Goal: Task Accomplishment & Management: Complete application form

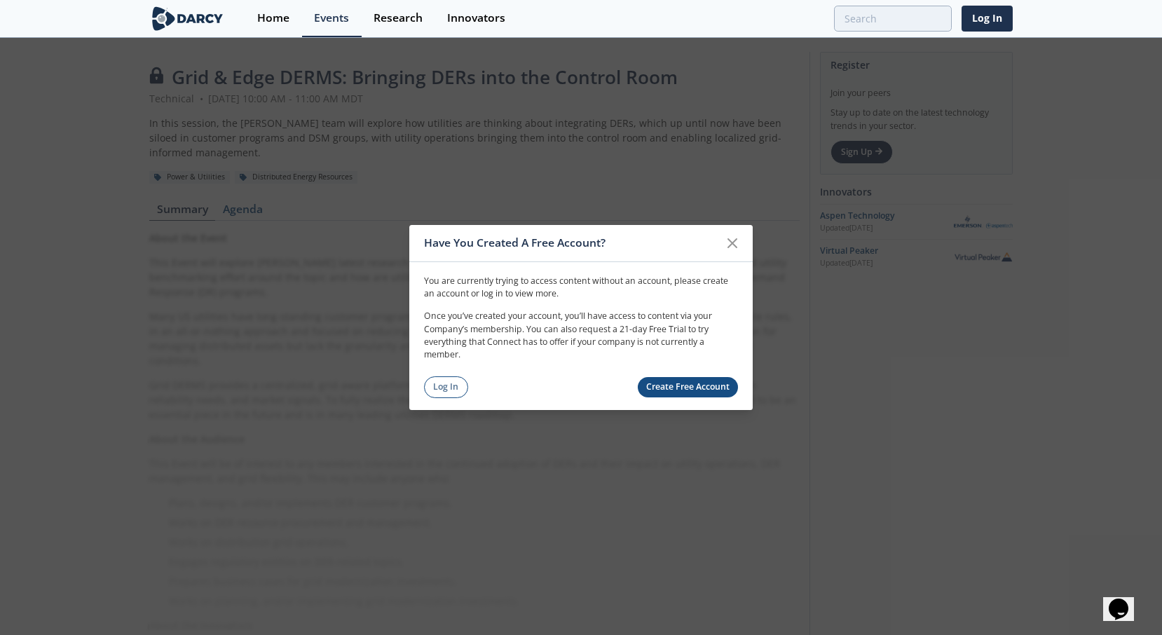
click at [642, 386] on link "Create Free Account" at bounding box center [688, 387] width 101 height 20
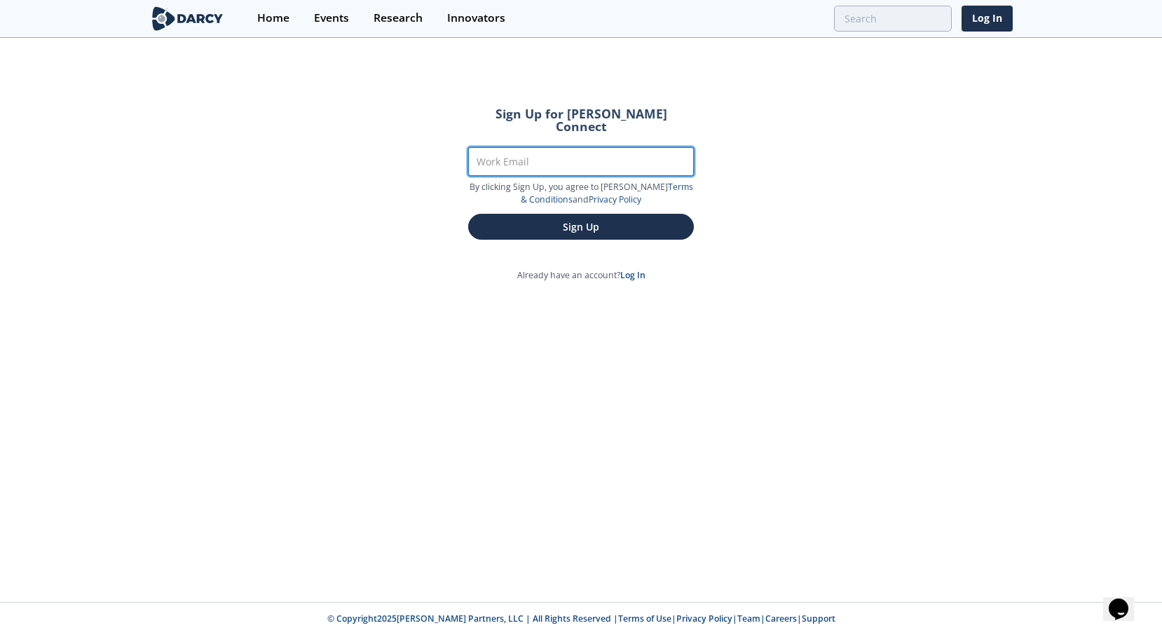
click at [538, 149] on input "Work Email" at bounding box center [581, 161] width 226 height 29
type input "[EMAIL_ADDRESS][DOMAIN_NAME]"
click at [468, 214] on button "Sign Up" at bounding box center [581, 227] width 226 height 26
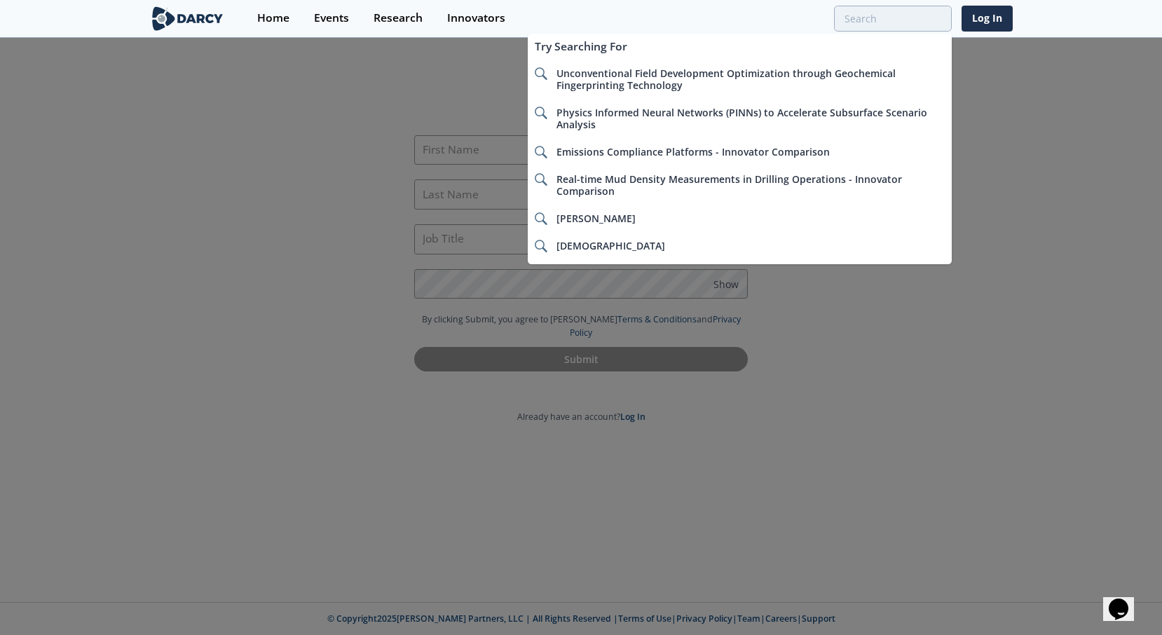
click at [479, 157] on div at bounding box center [581, 317] width 1162 height 635
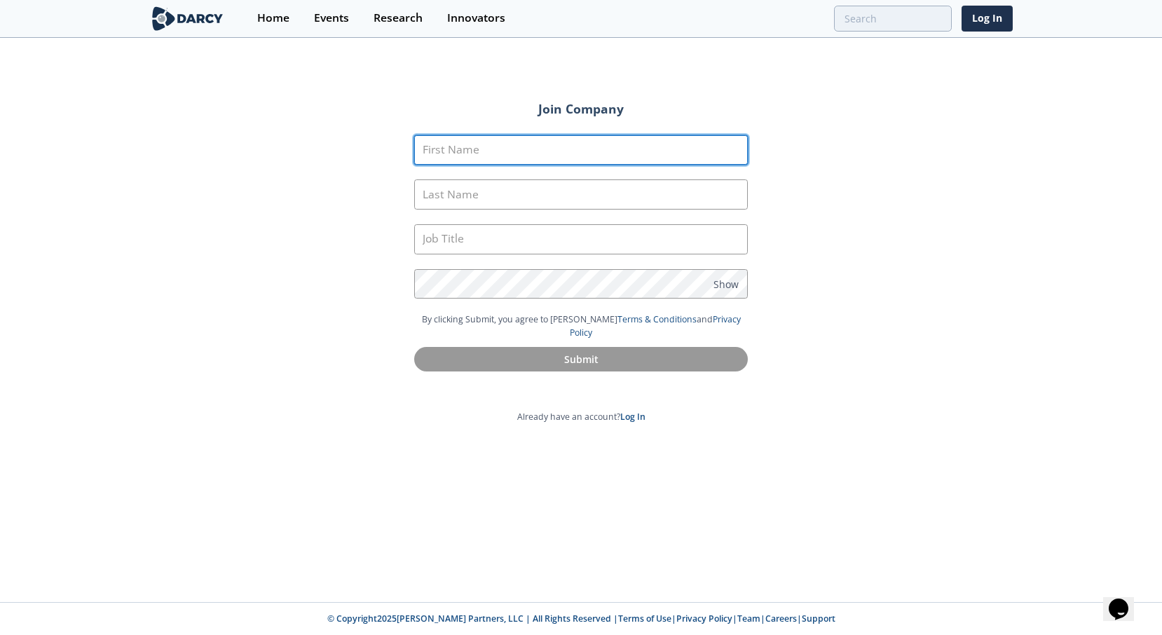
click at [479, 157] on input "First Name" at bounding box center [581, 150] width 334 height 30
type input "[PERSON_NAME]"
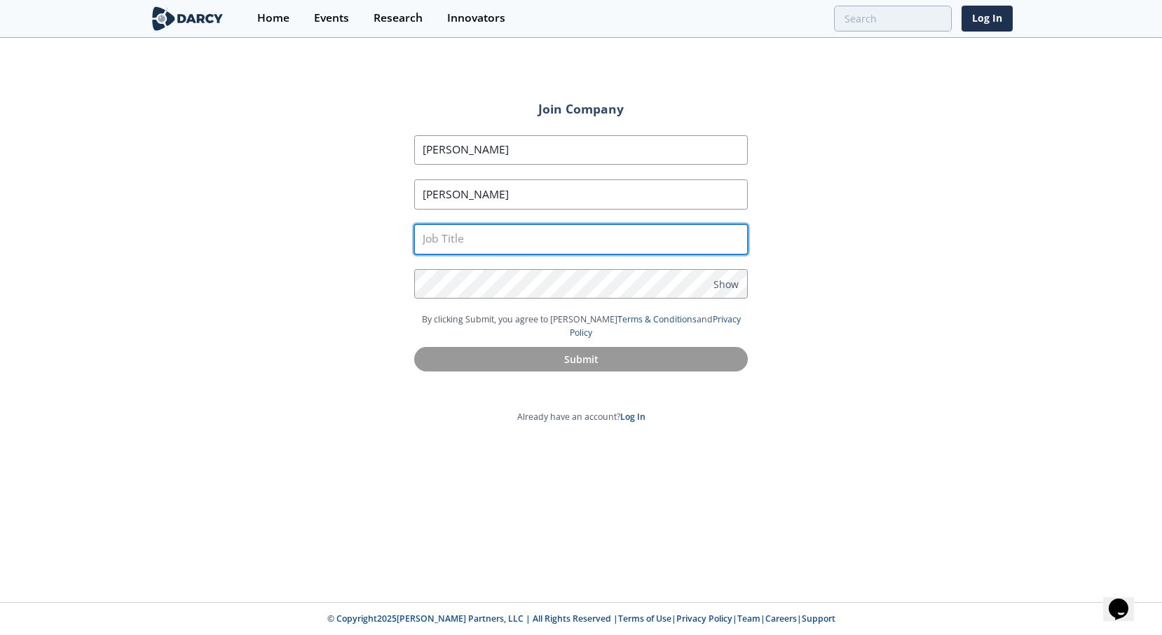
click at [493, 238] on input "text" at bounding box center [581, 239] width 334 height 30
type input "Strategic Energy Consultant"
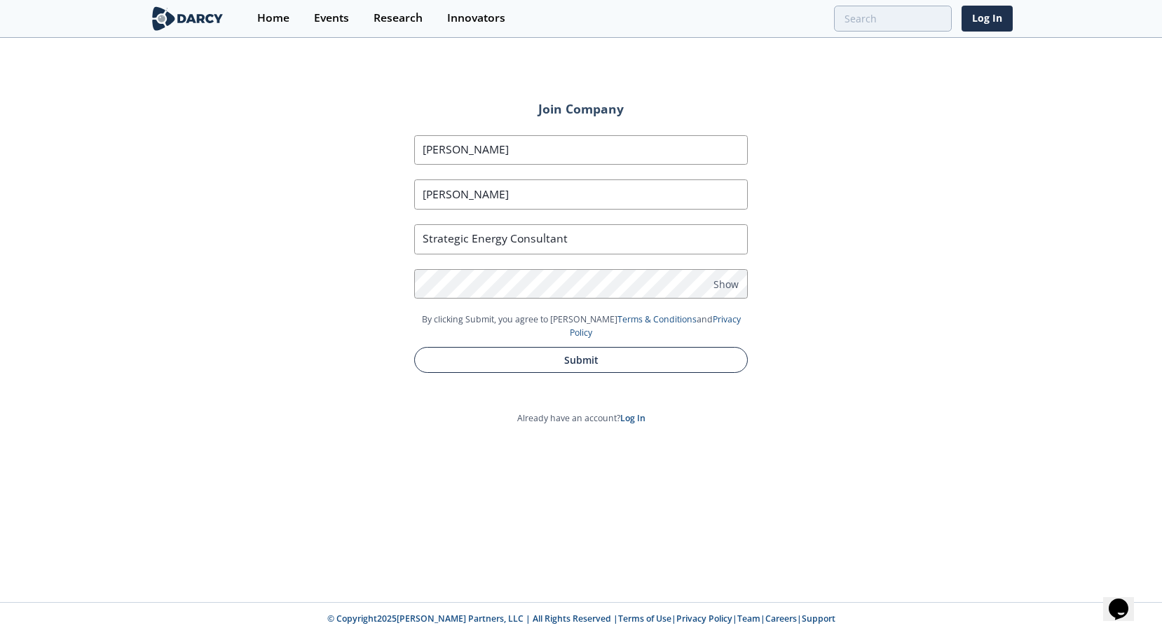
click at [620, 349] on button "Submit" at bounding box center [581, 360] width 334 height 26
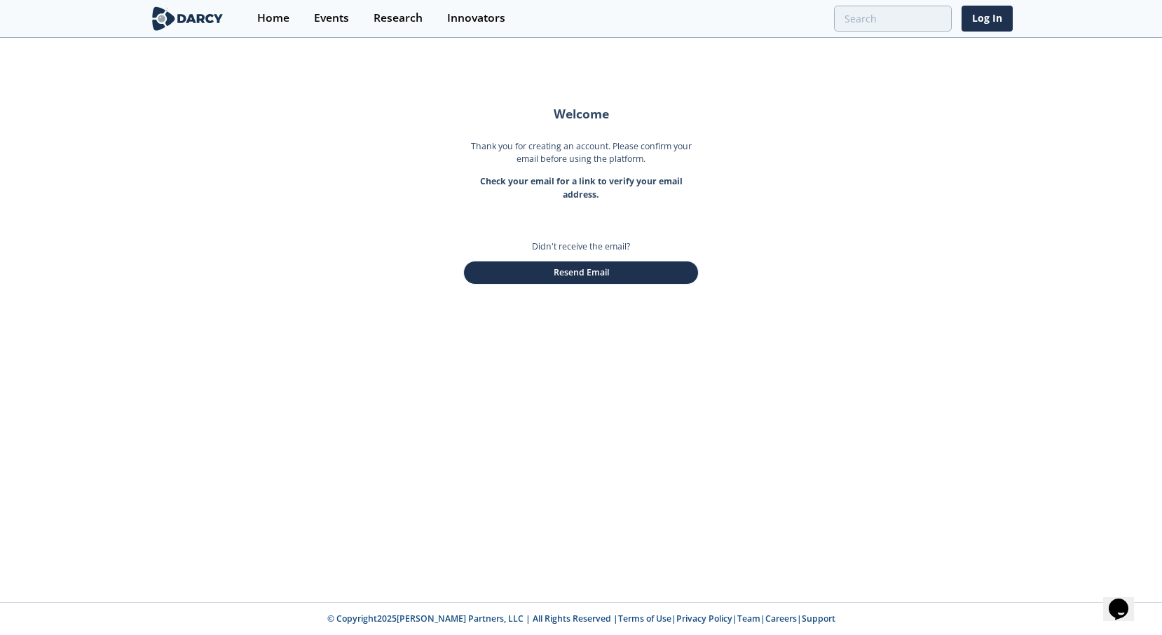
click at [375, 212] on div "Welcome Thank you for creating an account. Please confirm your email before usi…" at bounding box center [581, 320] width 1162 height 563
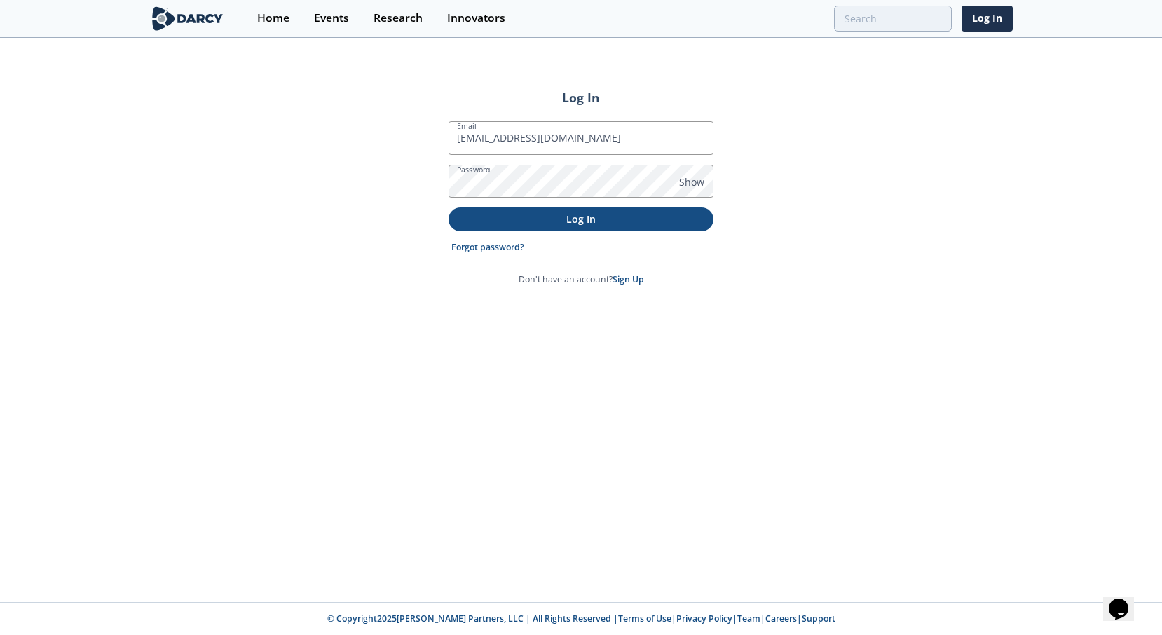
click at [676, 217] on p "Log In" at bounding box center [580, 219] width 245 height 15
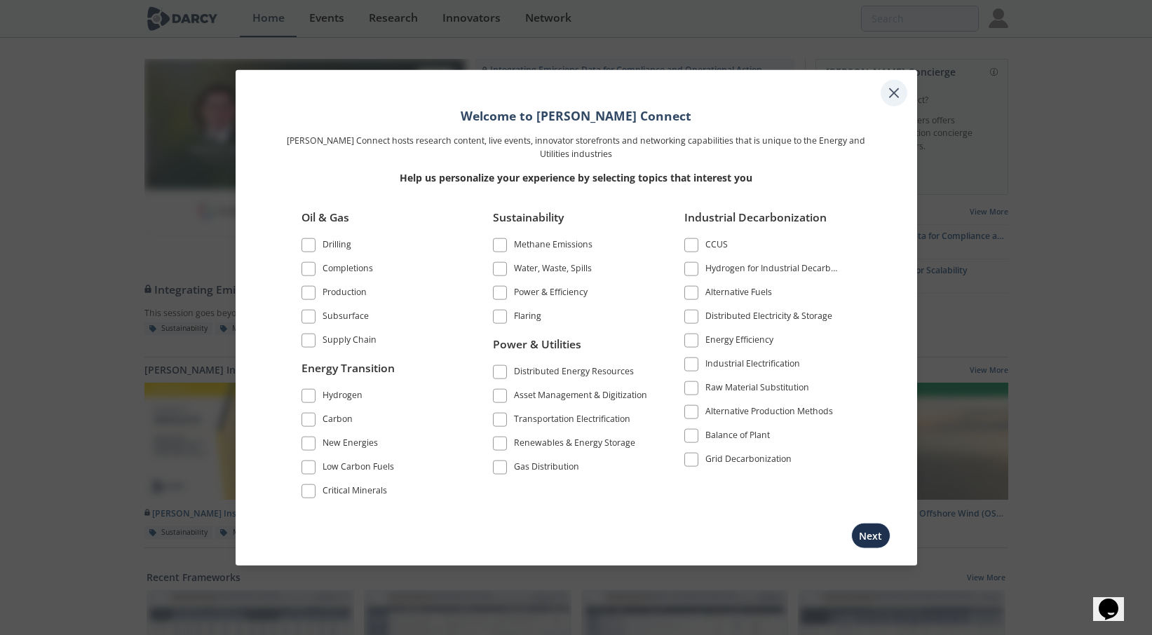
click at [889, 95] on icon at bounding box center [893, 93] width 17 height 17
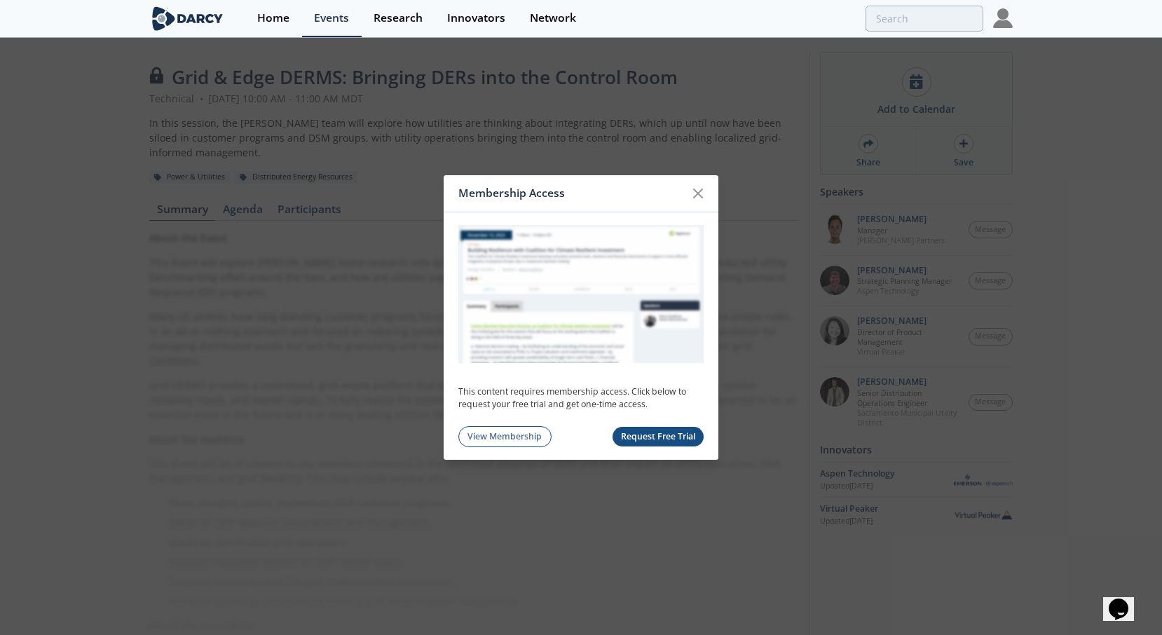
click at [651, 439] on button "Request Free Trial" at bounding box center [659, 437] width 92 height 20
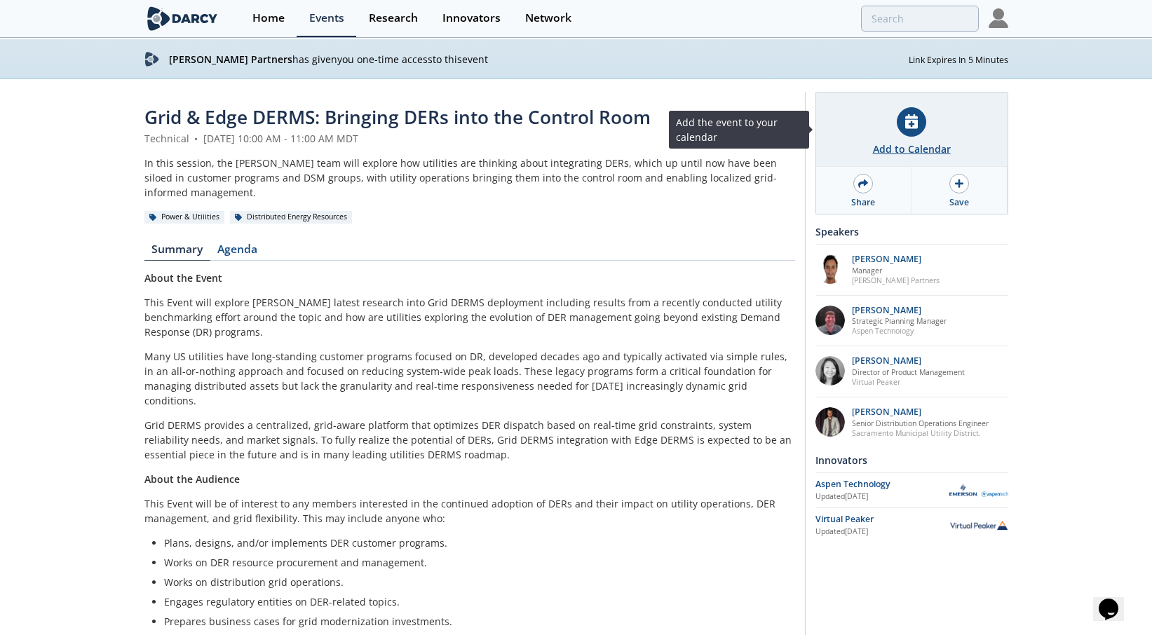
click at [921, 112] on div at bounding box center [910, 121] width 29 height 29
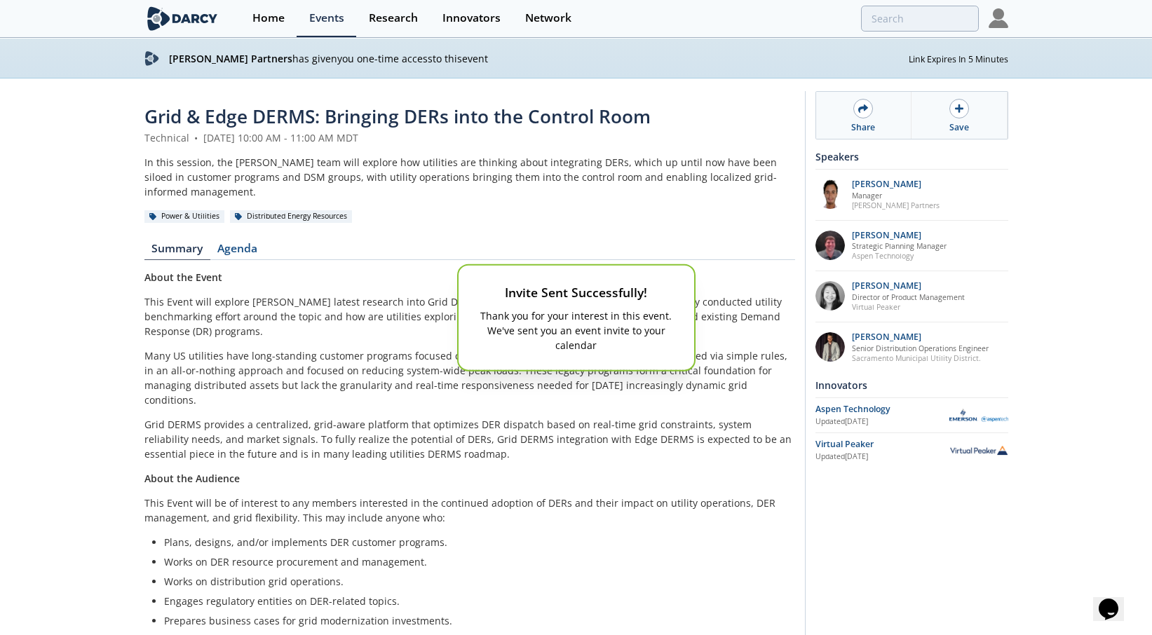
scroll to position [3, 0]
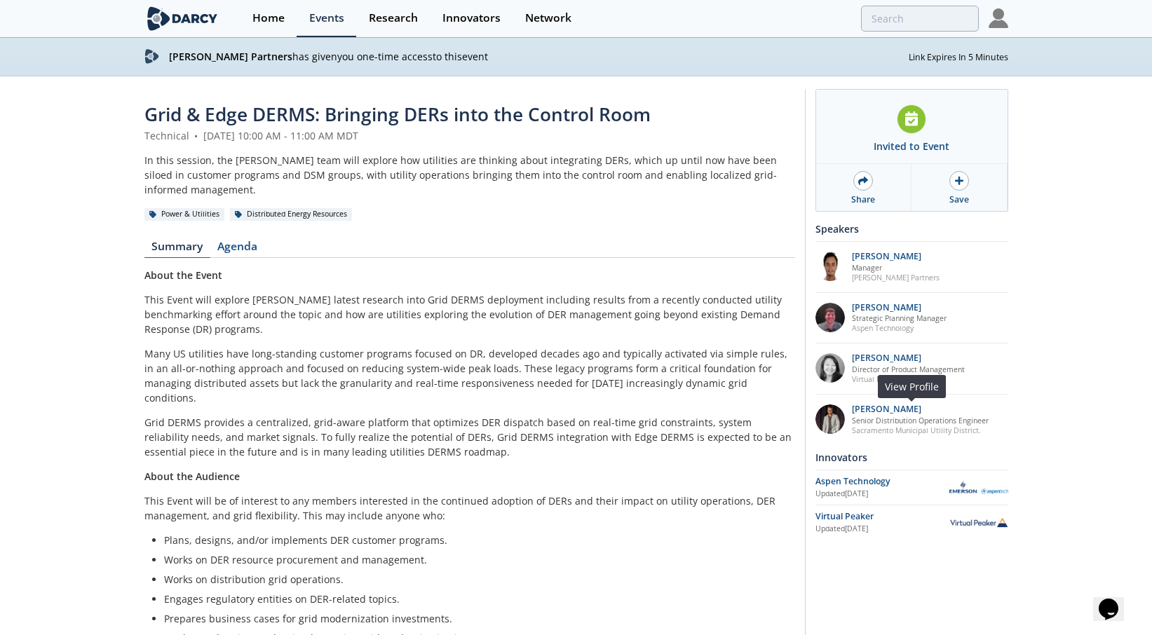
click at [824, 418] on img at bounding box center [829, 418] width 29 height 29
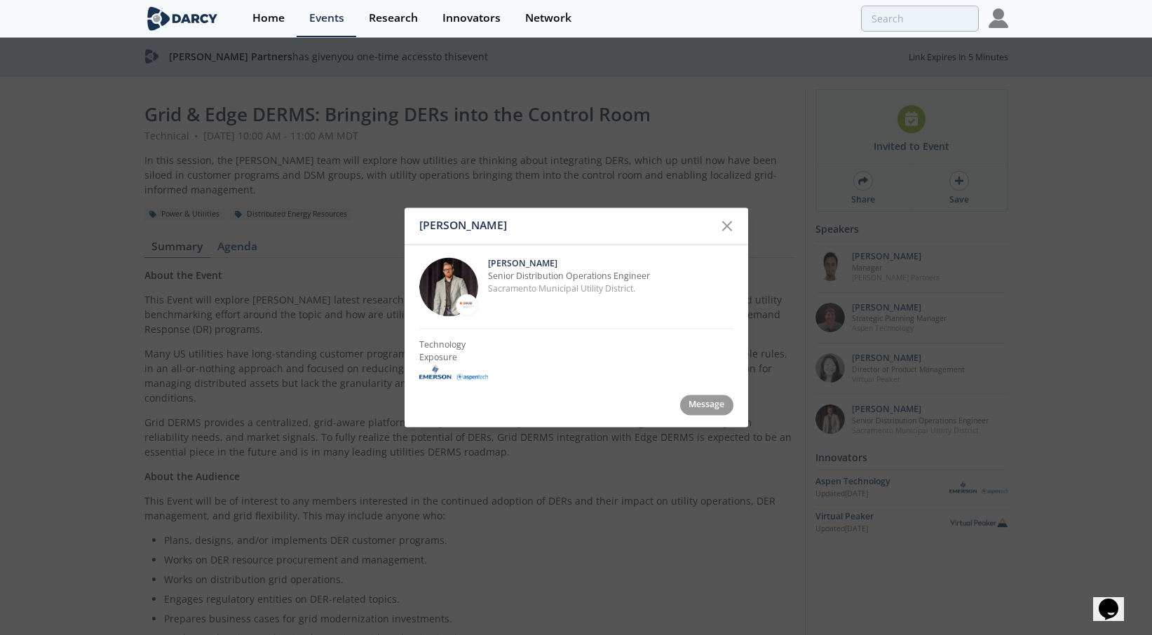
click at [463, 285] on img at bounding box center [448, 286] width 59 height 59
click at [730, 215] on div at bounding box center [727, 225] width 27 height 27
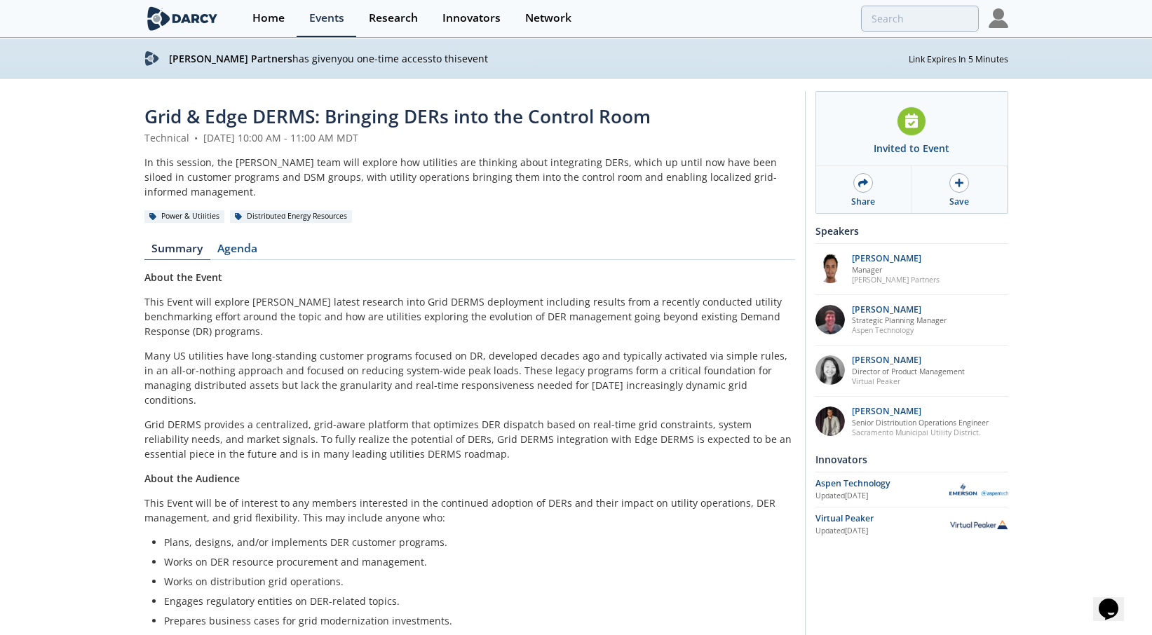
scroll to position [0, 0]
